Goal: Task Accomplishment & Management: Manage account settings

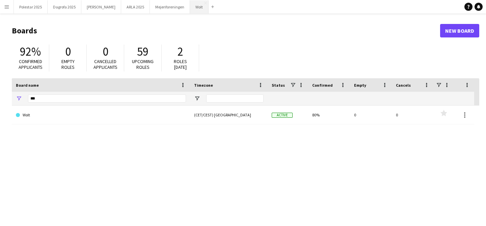
click at [190, 7] on button "Wolt Close" at bounding box center [199, 6] width 19 height 13
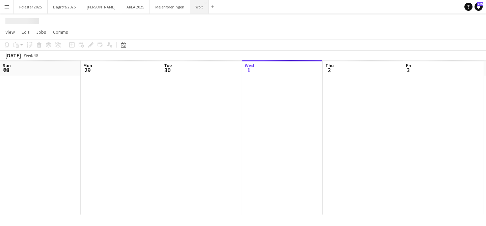
scroll to position [0, 161]
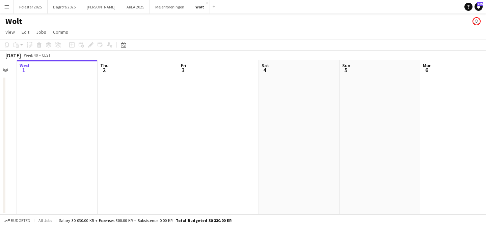
drag, startPoint x: 363, startPoint y: 150, endPoint x: 137, endPoint y: 154, distance: 226.2
click at [137, 154] on app-calendar-viewport "Sun 28 Mon 29 Tue 30 Wed 1 Thu 2 Fri 3 Sat 4 Sun 5 Mon 6 Tue 7 Wed 8 Thu 9" at bounding box center [243, 137] width 486 height 155
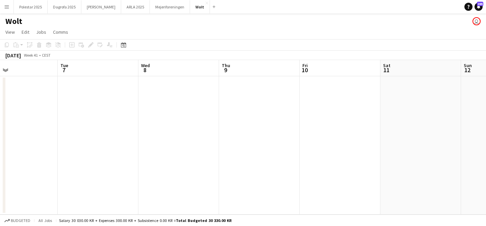
drag, startPoint x: 343, startPoint y: 160, endPoint x: 60, endPoint y: 186, distance: 284.4
click at [60, 186] on app-calendar-viewport "Thu 2 Fri 3 Sat 4 Sun 5 Mon 6 Tue 7 Wed 8 Thu 9 Fri 10 Sat 11 Sun 12 Mon 13" at bounding box center [243, 137] width 486 height 155
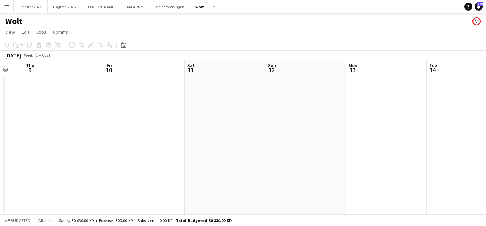
drag, startPoint x: 329, startPoint y: 184, endPoint x: 135, endPoint y: 184, distance: 194.8
click at [135, 184] on app-calendar-viewport "Mon 6 Tue 7 Wed 8 Thu 9 Fri 10 Sat 11 Sun 12 Mon 13 Tue 14 Wed 15 Thu 16 Fri 17" at bounding box center [243, 137] width 486 height 155
drag, startPoint x: 401, startPoint y: 119, endPoint x: 236, endPoint y: 119, distance: 165.1
click at [236, 119] on app-calendar-viewport "Mon 6 Tue 7 Wed 8 Thu 9 Fri 10 Sat 11 Sun 12 Mon 13 Tue 14 Wed 15 Thu 16 Fri 17" at bounding box center [243, 137] width 486 height 155
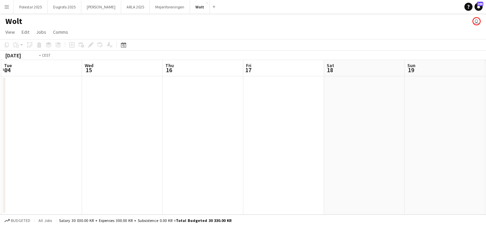
drag, startPoint x: 259, startPoint y: 131, endPoint x: 0, endPoint y: 162, distance: 260.5
click at [0, 162] on app-calendar-viewport "Fri 10 Sat 11 Sun 12 Mon 13 Tue 14 Wed 15 Thu 16 Fri 17 Sat 18 Sun 19 Mon 20 Tu…" at bounding box center [243, 137] width 486 height 155
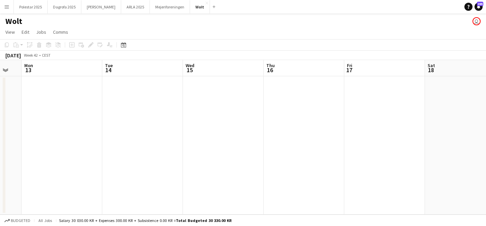
drag, startPoint x: 380, startPoint y: 164, endPoint x: 132, endPoint y: 171, distance: 248.2
click at [132, 170] on app-calendar-viewport "Fri 10 Sat 11 Sun 12 Mon 13 Tue 14 Wed 15 Thu 16 Fri 17 Sat 18 Sun 19 Mon 20 Tu…" at bounding box center [243, 137] width 486 height 155
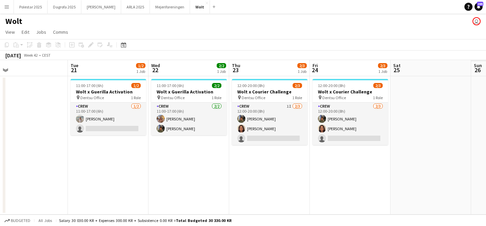
drag, startPoint x: 347, startPoint y: 178, endPoint x: 199, endPoint y: 178, distance: 147.8
click at [199, 178] on app-calendar-viewport "Thu 16 Fri 17 Sat 18 Sun 19 Mon 20 Tue 21 1/2 1 Job Wed 22 2/2 1 Job Thu 23 2/3…" at bounding box center [243, 137] width 486 height 155
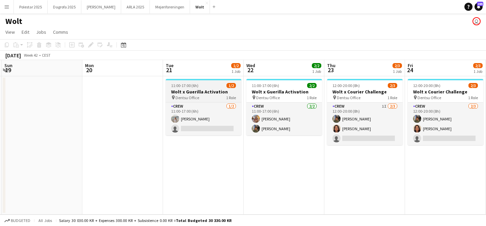
click at [198, 88] on app-job-card "11:00-17:00 (6h) 1/2 Wolt x Guerilla Activation pin Dentsu Office 1 Role Crew […" at bounding box center [204, 107] width 76 height 56
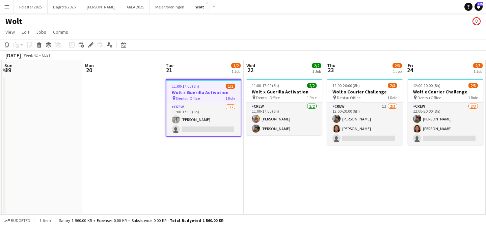
click at [198, 88] on div "11:00-17:00 (6h) 1/2" at bounding box center [203, 86] width 74 height 5
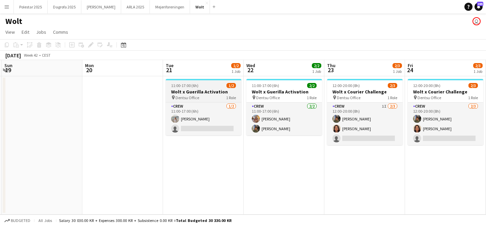
click at [198, 88] on app-job-card "11:00-17:00 (6h) 1/2 Wolt x Guerilla Activation pin Dentsu Office 1 Role Crew […" at bounding box center [204, 107] width 76 height 56
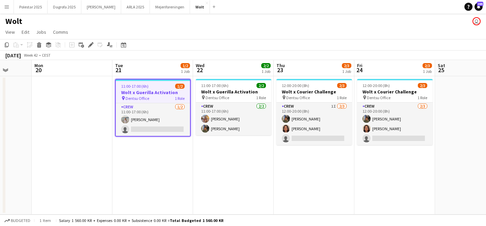
scroll to position [0, 291]
drag, startPoint x: 439, startPoint y: 169, endPoint x: 389, endPoint y: 173, distance: 50.4
click at [389, 173] on app-calendar-viewport "Thu 16 Fri 17 Sat 18 Sun 19 Mon 20 Tue 21 1/2 1 Job Wed 22 2/2 1 Job Thu 23 2/3…" at bounding box center [243, 137] width 486 height 155
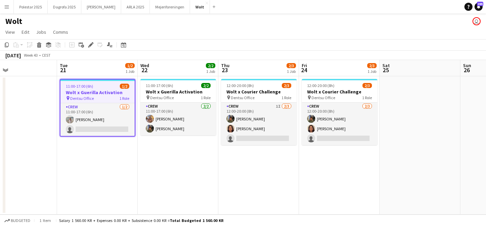
scroll to position [0, 185]
drag, startPoint x: 414, startPoint y: 172, endPoint x: 357, endPoint y: 173, distance: 57.1
click at [357, 173] on app-calendar-viewport "Sat 18 Sun 19 Mon 20 Tue 21 1/2 1 Job Wed 22 2/2 1 Job Thu 23 2/3 1 Job Fri 24 …" at bounding box center [243, 137] width 486 height 155
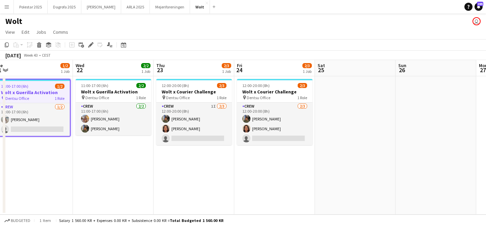
drag, startPoint x: 482, startPoint y: 152, endPoint x: 258, endPoint y: 152, distance: 224.8
click at [258, 152] on app-calendar-viewport "Sat 18 Sun 19 Mon 20 Tue 21 1/2 1 Job Wed 22 2/2 1 Job Thu 23 2/3 1 Job Fri 24 …" at bounding box center [243, 137] width 486 height 155
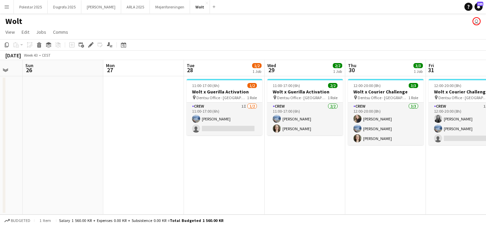
drag, startPoint x: 463, startPoint y: 161, endPoint x: 251, endPoint y: 160, distance: 211.6
click at [251, 160] on app-calendar-viewport "Wed 22 2/2 1 Job Thu 23 2/3 1 Job Fri 24 2/3 1 Job Sat 25 Sun 26 Mon 27 Tue 28 …" at bounding box center [243, 137] width 486 height 155
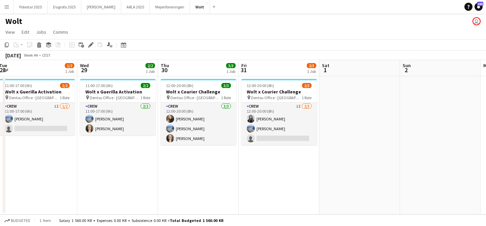
scroll to position [0, 329]
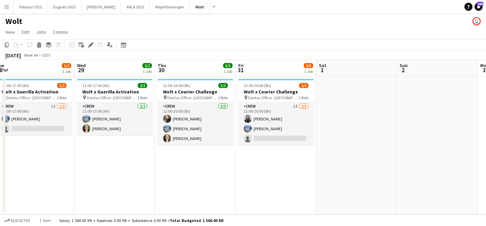
drag, startPoint x: 283, startPoint y: 173, endPoint x: 94, endPoint y: 203, distance: 191.4
click at [94, 203] on app-calendar-viewport "Fri 24 2/3 1 Job Sat 25 Sun 26 Mon 27 Tue 28 1/2 1 Job Wed 29 2/2 1 Job Thu 30 …" at bounding box center [243, 137] width 486 height 155
click at [309, 162] on app-date-cell "12:00-20:00 (8h) 2/3 Wolt x Courier Challenge pin Dentsu Office - [GEOGRAPHIC_D…" at bounding box center [276, 145] width 81 height 138
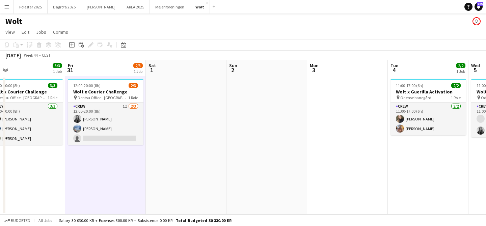
drag, startPoint x: 363, startPoint y: 169, endPoint x: 189, endPoint y: 176, distance: 173.9
click at [189, 176] on app-calendar-viewport "Sun 26 Mon 27 Tue 28 1/2 1 Job Wed 29 2/2 1 Job Thu 30 3/3 1 Job Fri 31 2/3 1 J…" at bounding box center [243, 137] width 486 height 155
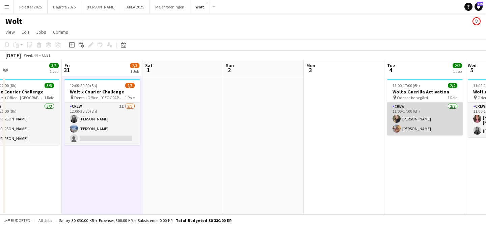
click at [405, 118] on app-card-role "Crew [DATE] 11:00-17:00 (6h) [PERSON_NAME]" at bounding box center [425, 119] width 76 height 33
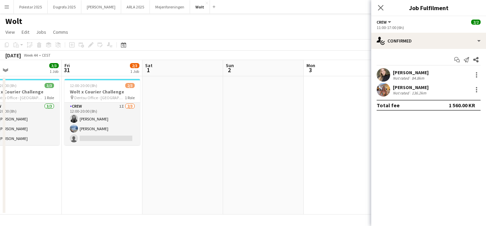
click at [402, 73] on div "[PERSON_NAME]" at bounding box center [411, 73] width 36 height 6
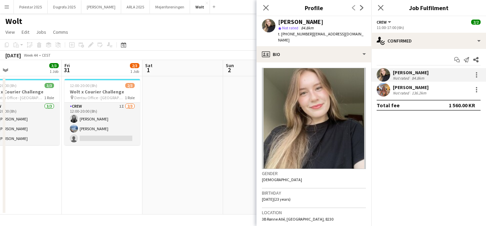
click at [417, 87] on div "[PERSON_NAME]" at bounding box center [411, 87] width 36 height 6
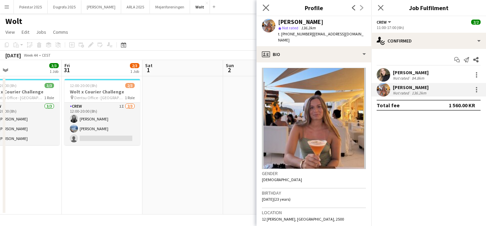
click at [270, 7] on app-icon "Close pop-in" at bounding box center [266, 8] width 10 height 10
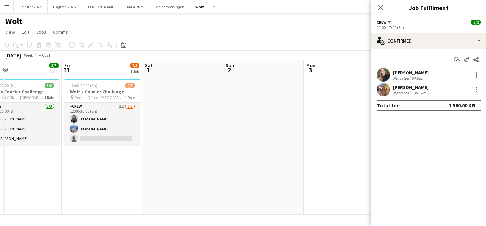
click at [328, 103] on app-date-cell at bounding box center [344, 145] width 81 height 138
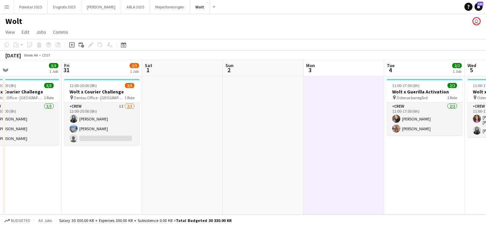
click at [268, 177] on app-date-cell at bounding box center [263, 145] width 81 height 138
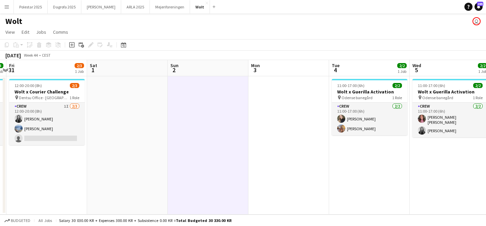
scroll to position [0, 239]
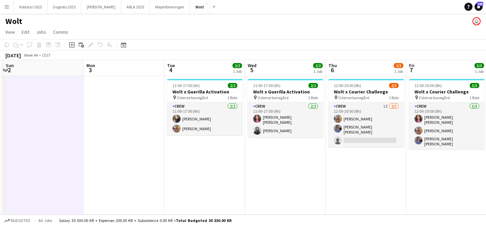
drag, startPoint x: 392, startPoint y: 171, endPoint x: 301, endPoint y: 171, distance: 91.1
click at [301, 171] on app-calendar-viewport "Thu 30 3/3 1 Job Fri 31 2/3 1 Job Sat 1 Sun 2 Mon 3 Tue 4 2/2 1 Job Wed 5 2/2 1…" at bounding box center [243, 137] width 486 height 155
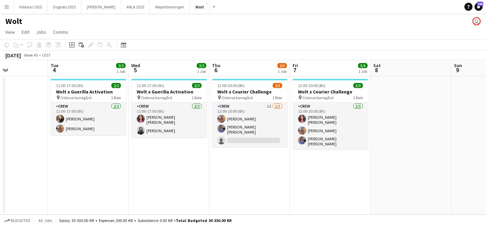
scroll to position [0, 195]
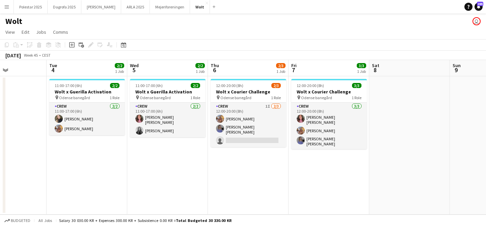
drag, startPoint x: 423, startPoint y: 164, endPoint x: 306, endPoint y: 175, distance: 117.3
click at [306, 175] on app-calendar-viewport "Sat 1 Sun 2 Mon 3 Tue 4 2/2 1 Job Wed 5 2/2 1 Job Thu 6 2/3 1 Job Fri 7 3/3 1 J…" at bounding box center [243, 137] width 486 height 155
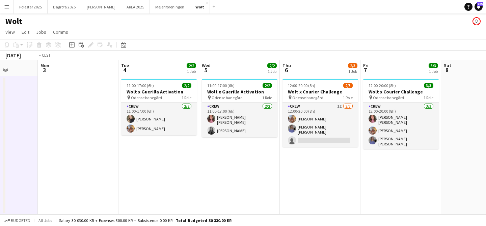
scroll to position [0, 187]
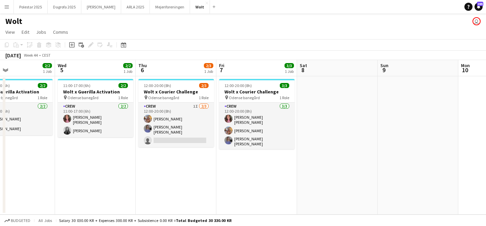
drag, startPoint x: 371, startPoint y: 182, endPoint x: 18, endPoint y: 251, distance: 359.3
click at [18, 226] on html "Menu Boards Boards Boards All jobs Status Workforce Workforce My Workforce Recr…" at bounding box center [243, 113] width 486 height 226
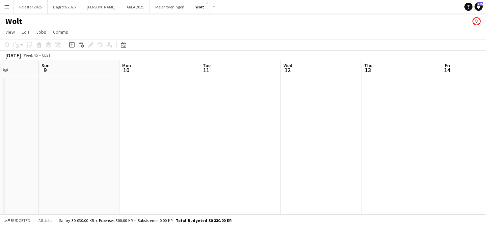
drag, startPoint x: 344, startPoint y: 199, endPoint x: 10, endPoint y: 196, distance: 334.5
click at [5, 199] on div "Thu 6 2/3 1 Job Fri 7 3/3 1 Job Sat 8 Sun 9 Mon 10 Tue 11 Wed 12 Thu 13 Fri 14 …" at bounding box center [243, 137] width 486 height 155
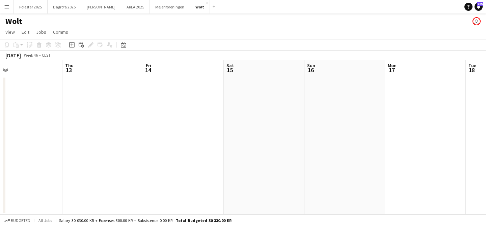
drag, startPoint x: 374, startPoint y: 142, endPoint x: 75, endPoint y: 145, distance: 299.4
click at [75, 145] on app-calendar-viewport "Sat 8 Sun 9 Mon 10 Tue 11 Wed 12 Thu 13 Fri 14 Sat 15 Sun 16 Mon 17 Tue 18 Wed …" at bounding box center [243, 137] width 486 height 155
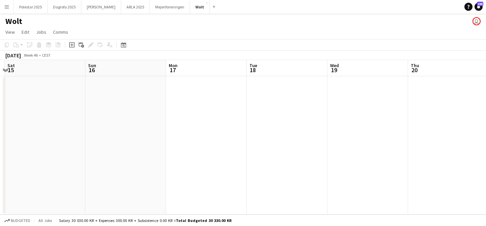
drag, startPoint x: 465, startPoint y: 120, endPoint x: 244, endPoint y: 131, distance: 221.4
click at [244, 131] on app-calendar-viewport "Wed 12 Thu 13 Fri 14 Sat 15 Sun 16 Mon 17 Tue 18 Wed 19 Thu 20 Fri 21 Sat 22 Su…" at bounding box center [243, 137] width 486 height 155
drag, startPoint x: 321, startPoint y: 156, endPoint x: 0, endPoint y: 187, distance: 322.1
click at [0, 187] on app-calendar-viewport "Sun 16 Mon 17 Tue 18 Wed 19 Thu 20 Fri 21 Sat 22 Sun 23 Mon 24 Tue 25 Wed 26 Th…" at bounding box center [243, 137] width 486 height 155
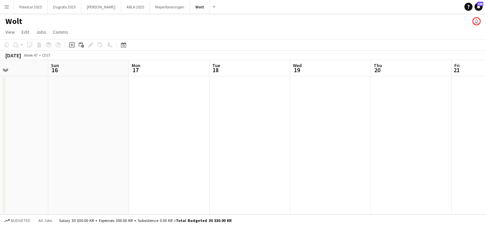
drag, startPoint x: 71, startPoint y: 153, endPoint x: 350, endPoint y: 152, distance: 279.5
click at [350, 152] on app-calendar-viewport "Thu 13 Fri 14 Sat 15 Sun 16 Mon 17 Tue 18 Wed 19 Thu 20 Fri 21 Sat 22 Sun 23 Mo…" at bounding box center [243, 137] width 486 height 155
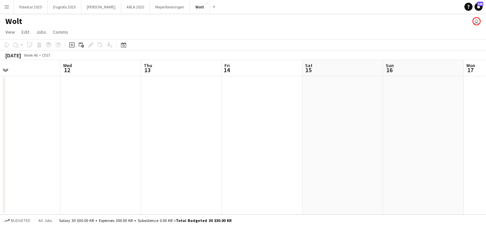
drag, startPoint x: 144, startPoint y: 170, endPoint x: 481, endPoint y: 142, distance: 337.3
click at [482, 142] on app-calendar-viewport "Sun 9 Mon 10 Tue 11 Wed 12 Thu 13 Fri 14 Sat 15 Sun 16 Mon 17 Tue 18 Wed 19 Thu…" at bounding box center [243, 137] width 486 height 155
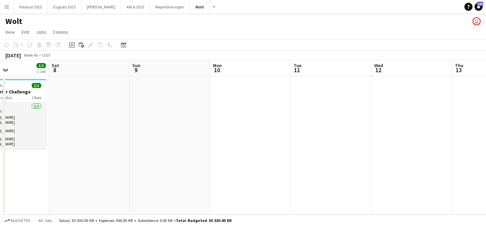
drag, startPoint x: 135, startPoint y: 156, endPoint x: 481, endPoint y: 149, distance: 345.4
click at [481, 149] on app-calendar-viewport "Wed 5 2/2 1 Job Thu 6 2/3 1 Job Fri 7 3/3 1 Job Sat 8 Sun 9 Mon 10 Tue 11 Wed 1…" at bounding box center [243, 137] width 486 height 155
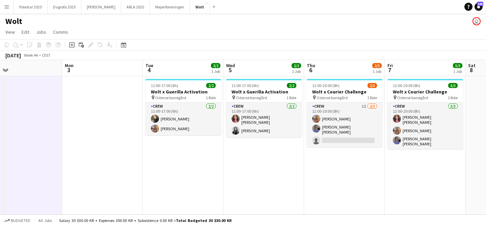
drag, startPoint x: 98, startPoint y: 183, endPoint x: 483, endPoint y: 154, distance: 385.9
click at [483, 154] on app-calendar-viewport "Fri 31 2/3 1 Job Sat 1 Sun 2 Mon 3 Tue 4 2/2 1 Job Wed 5 2/2 1 Job Thu 6 2/3 1 …" at bounding box center [243, 137] width 486 height 155
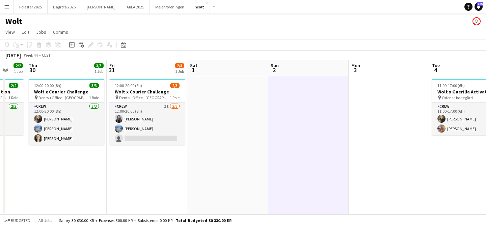
drag, startPoint x: 192, startPoint y: 162, endPoint x: 479, endPoint y: 143, distance: 287.5
click at [479, 143] on app-calendar-viewport "Mon 27 Tue 28 1/2 1 Job Wed 29 2/2 1 Job Thu 30 3/3 1 Job Fri 31 2/3 1 Job Sat …" at bounding box center [243, 137] width 486 height 155
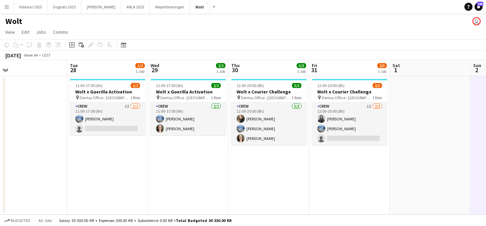
drag, startPoint x: 135, startPoint y: 181, endPoint x: 338, endPoint y: 178, distance: 202.9
click at [338, 178] on app-calendar-viewport "Sat 25 Sun 26 Mon 27 Tue 28 1/2 1 Job Wed 29 2/2 1 Job Thu 30 3/3 1 Job Fri 31 …" at bounding box center [243, 137] width 486 height 155
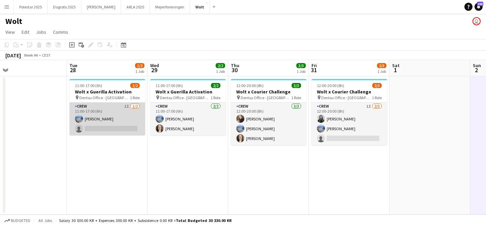
click at [95, 118] on app-card-role "Crew 1I [DATE] 11:00-17:00 (6h) Line [PERSON_NAME] single-neutral-actions" at bounding box center [108, 119] width 76 height 33
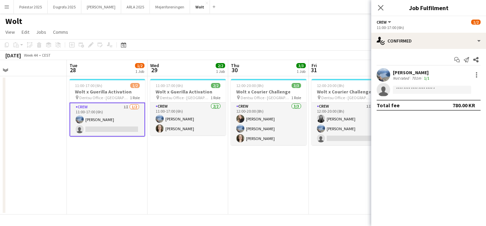
click at [418, 71] on div "[PERSON_NAME]" at bounding box center [412, 73] width 38 height 6
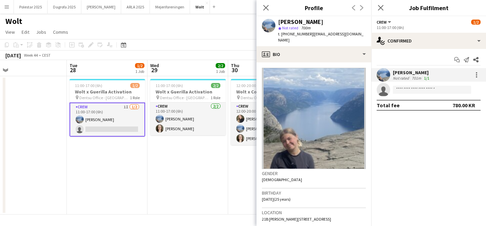
click at [193, 160] on app-date-cell "11:00-17:00 (6h) 2/2 Wolt x Guerilla Activation pin Dentsu Office - [GEOGRAPHIC…" at bounding box center [188, 145] width 81 height 138
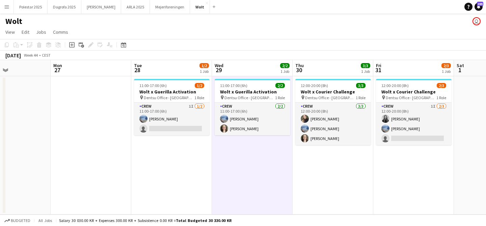
scroll to position [0, 192]
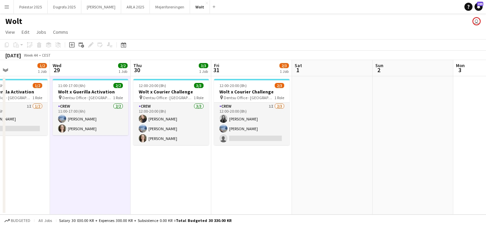
drag, startPoint x: 385, startPoint y: 182, endPoint x: 224, endPoint y: 195, distance: 161.9
click at [224, 195] on app-calendar-viewport "Sun 26 Mon 27 Tue 28 1/2 1 Job Wed 29 2/2 1 Job Thu 30 3/3 1 Job Fri 31 2/3 1 J…" at bounding box center [243, 137] width 486 height 155
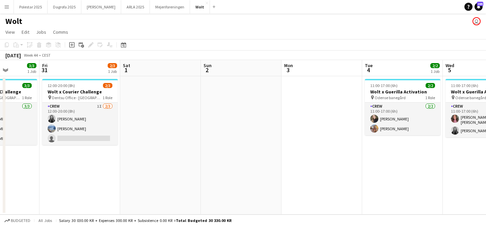
scroll to position [0, 209]
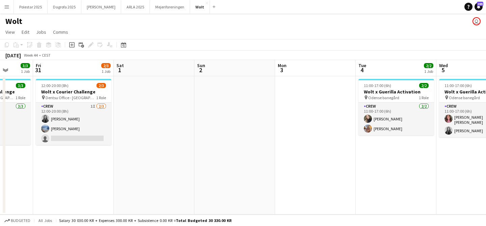
drag, startPoint x: 406, startPoint y: 177, endPoint x: 225, endPoint y: 175, distance: 180.9
click at [227, 175] on app-calendar-viewport "Tue 28 1/2 1 Job Wed 29 2/2 1 Job Thu 30 3/3 1 Job Fri 31 2/3 1 Job Sat 1 Sun 2…" at bounding box center [243, 137] width 486 height 155
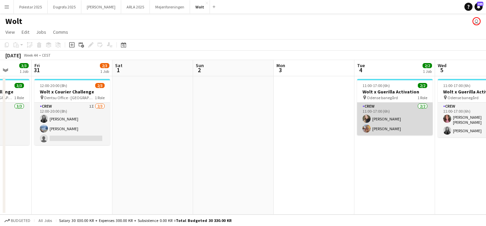
click at [381, 119] on app-card-role "Crew [DATE] 11:00-17:00 (6h) [PERSON_NAME]" at bounding box center [395, 119] width 76 height 33
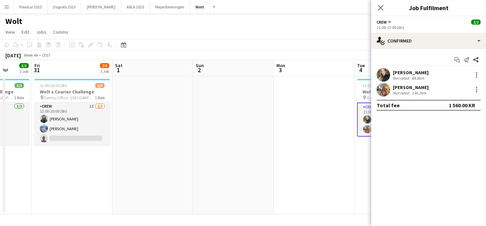
click at [298, 183] on app-date-cell at bounding box center [314, 145] width 81 height 138
